Goal: Task Accomplishment & Management: Manage account settings

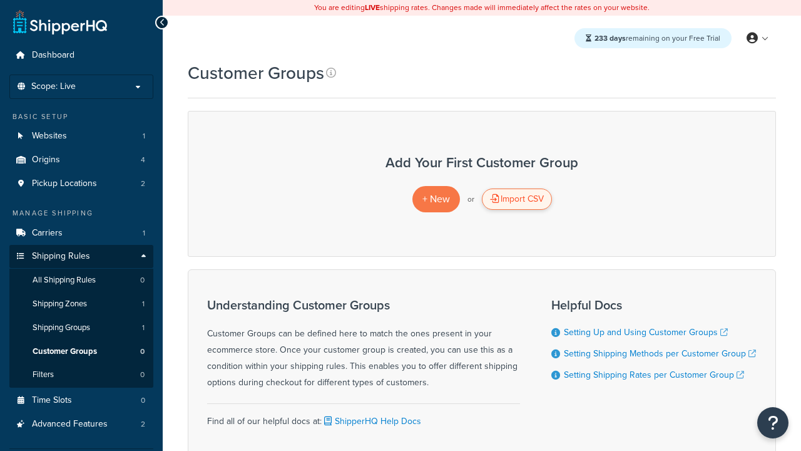
click at [516, 199] on div "Import CSV" at bounding box center [517, 198] width 70 height 21
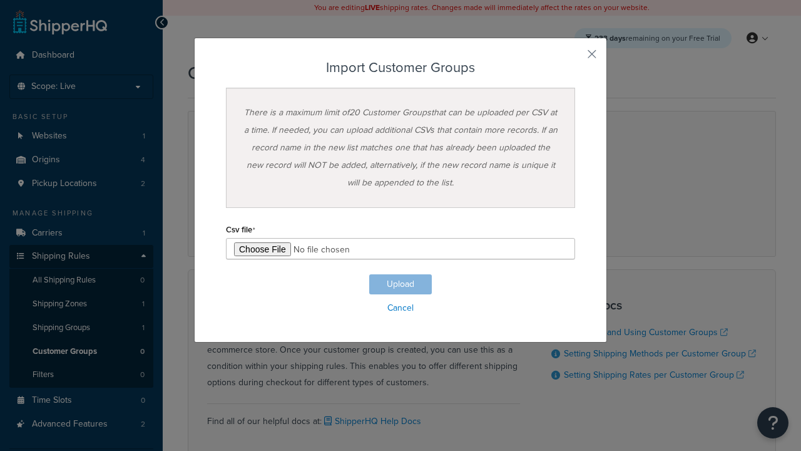
click at [401, 68] on h3 "Import Customer Groups" at bounding box center [400, 67] width 349 height 15
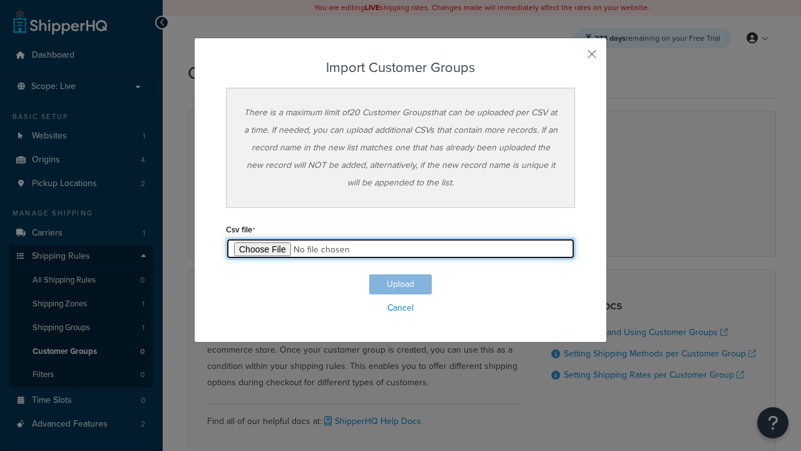
click at [401, 248] on input "file" at bounding box center [400, 248] width 349 height 21
type input "C:\fakepath\importCustomerGroupsSuccess.csv"
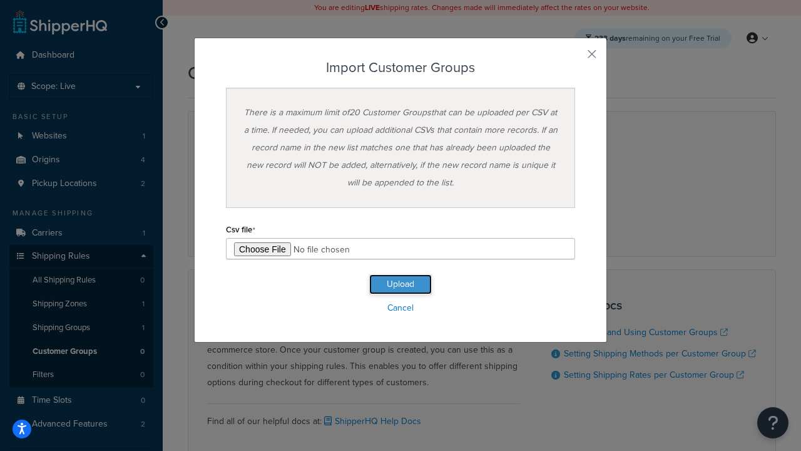
click at [401, 284] on button "Upload" at bounding box center [400, 284] width 63 height 20
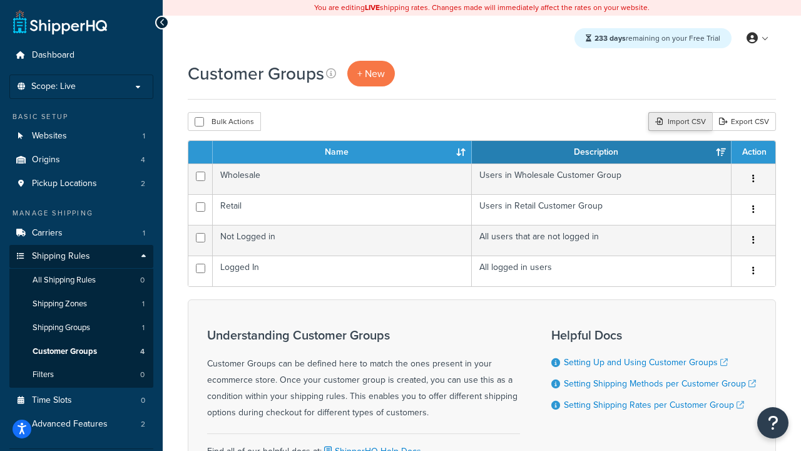
click at [678, 122] on div "Import CSV" at bounding box center [680, 121] width 64 height 19
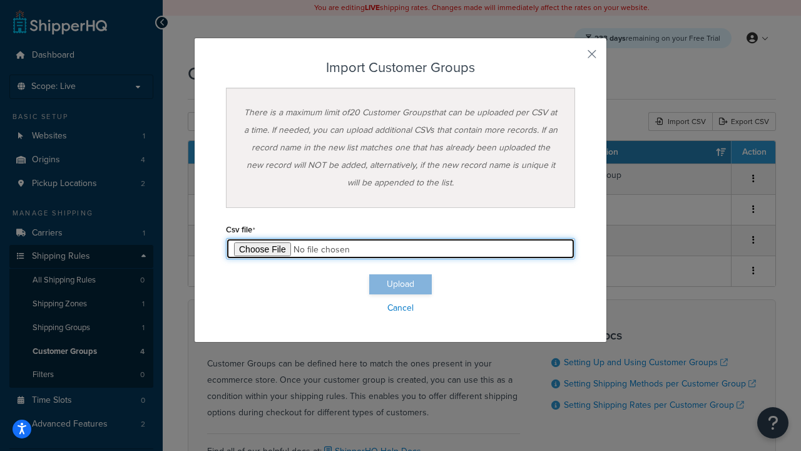
click at [401, 248] on input "file" at bounding box center [400, 248] width 349 height 21
type input "C:\fakepath\importCustomerGroupsFailure.csv"
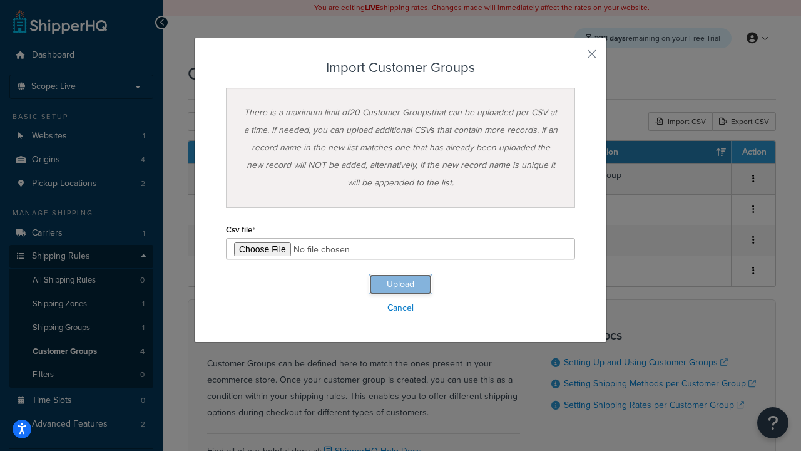
click at [401, 284] on button "Upload" at bounding box center [400, 284] width 63 height 20
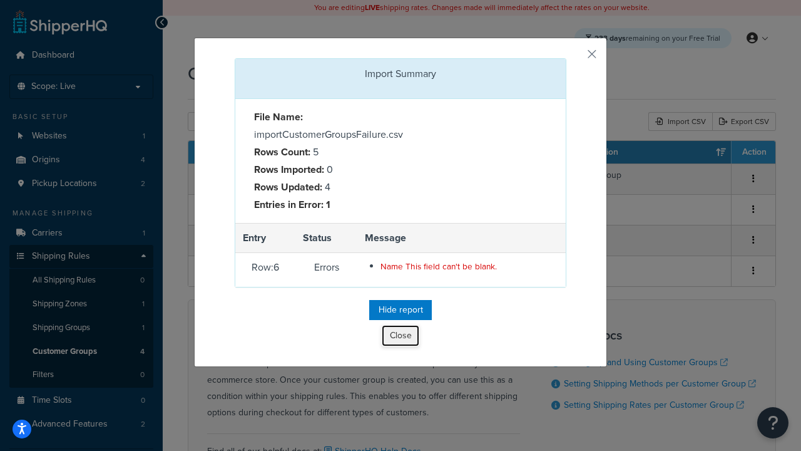
click at [401, 338] on button "Close" at bounding box center [401, 335] width 38 height 21
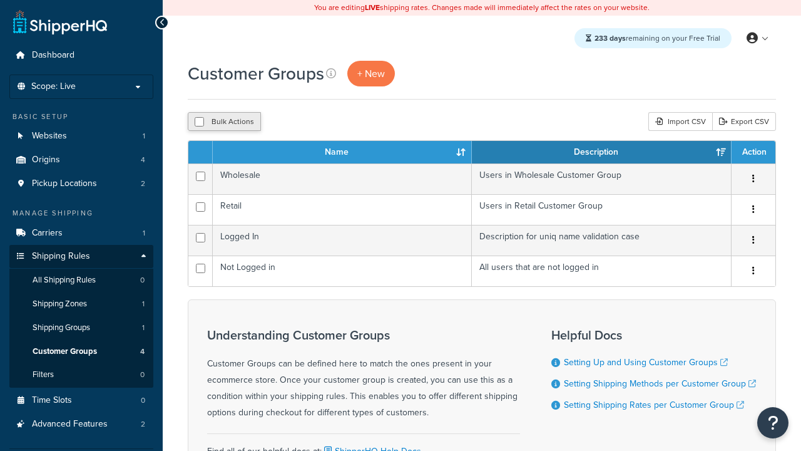
click at [224, 122] on button "Bulk Actions" at bounding box center [224, 121] width 73 height 19
checkbox input "true"
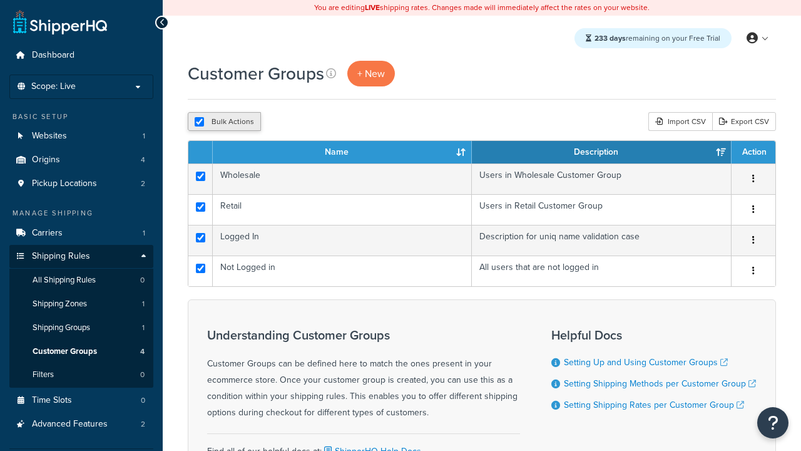
checkbox input "true"
click at [337, 122] on button "Delete" at bounding box center [333, 121] width 43 height 19
